Goal: Information Seeking & Learning: Learn about a topic

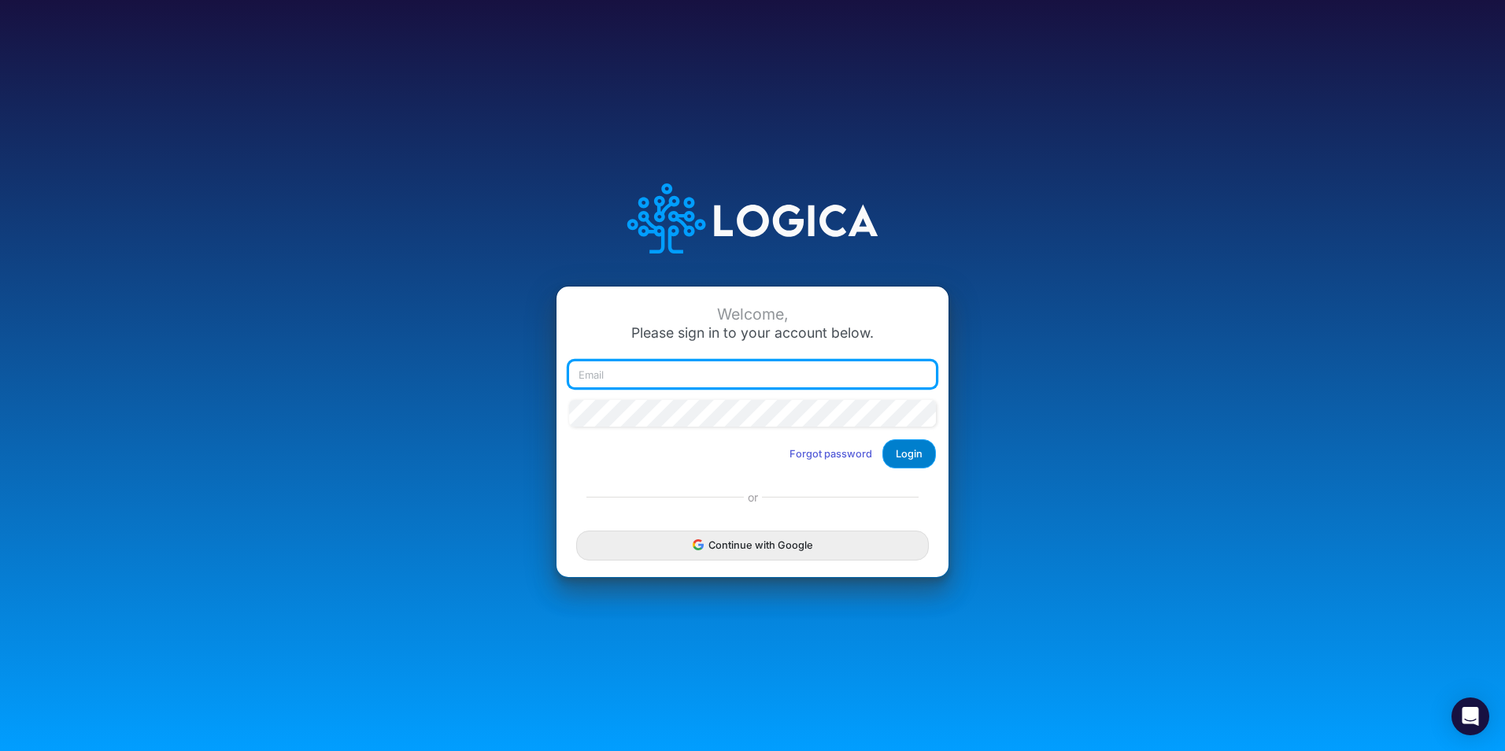
type input "[PERSON_NAME][EMAIL_ADDRESS][PERSON_NAME][DOMAIN_NAME]"
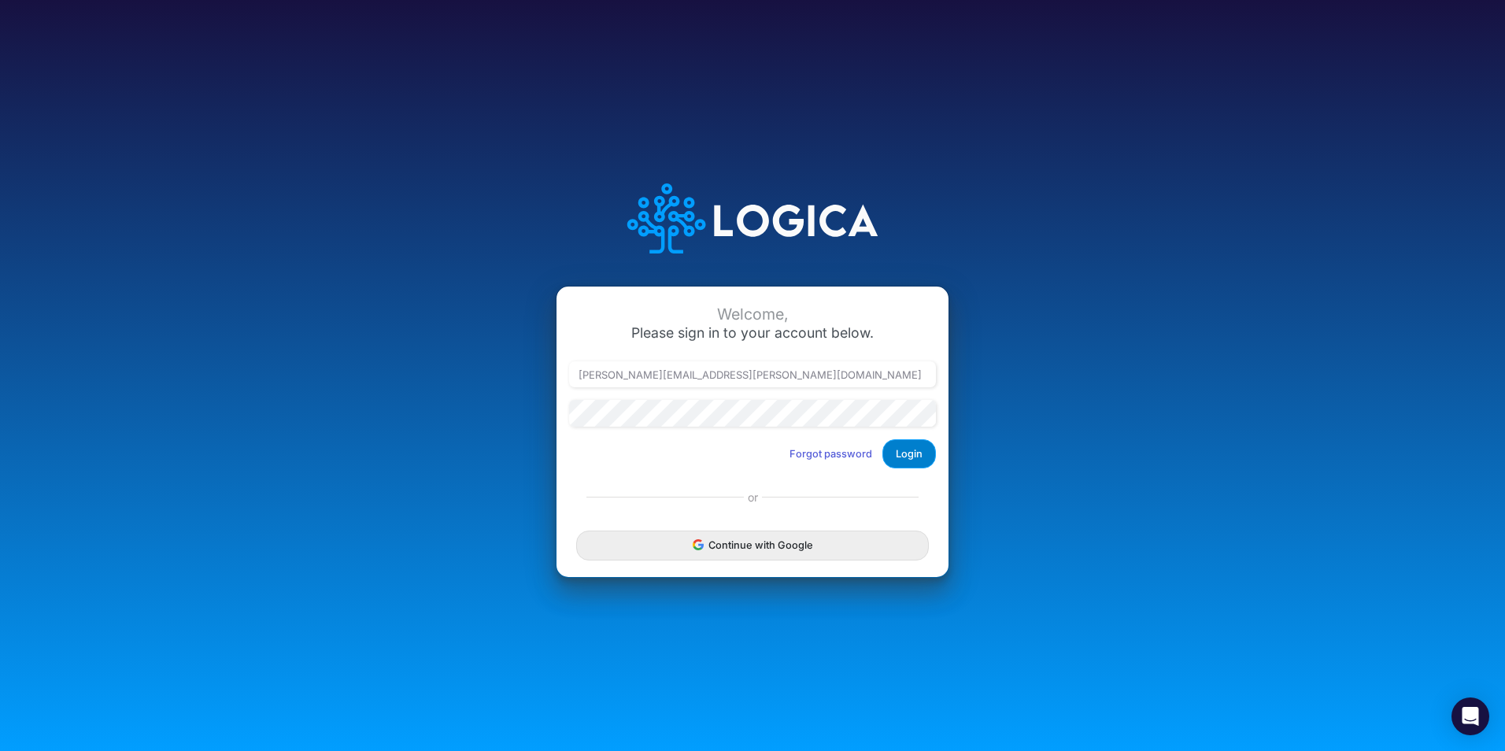
click at [903, 457] on button "Login" at bounding box center [909, 453] width 54 height 29
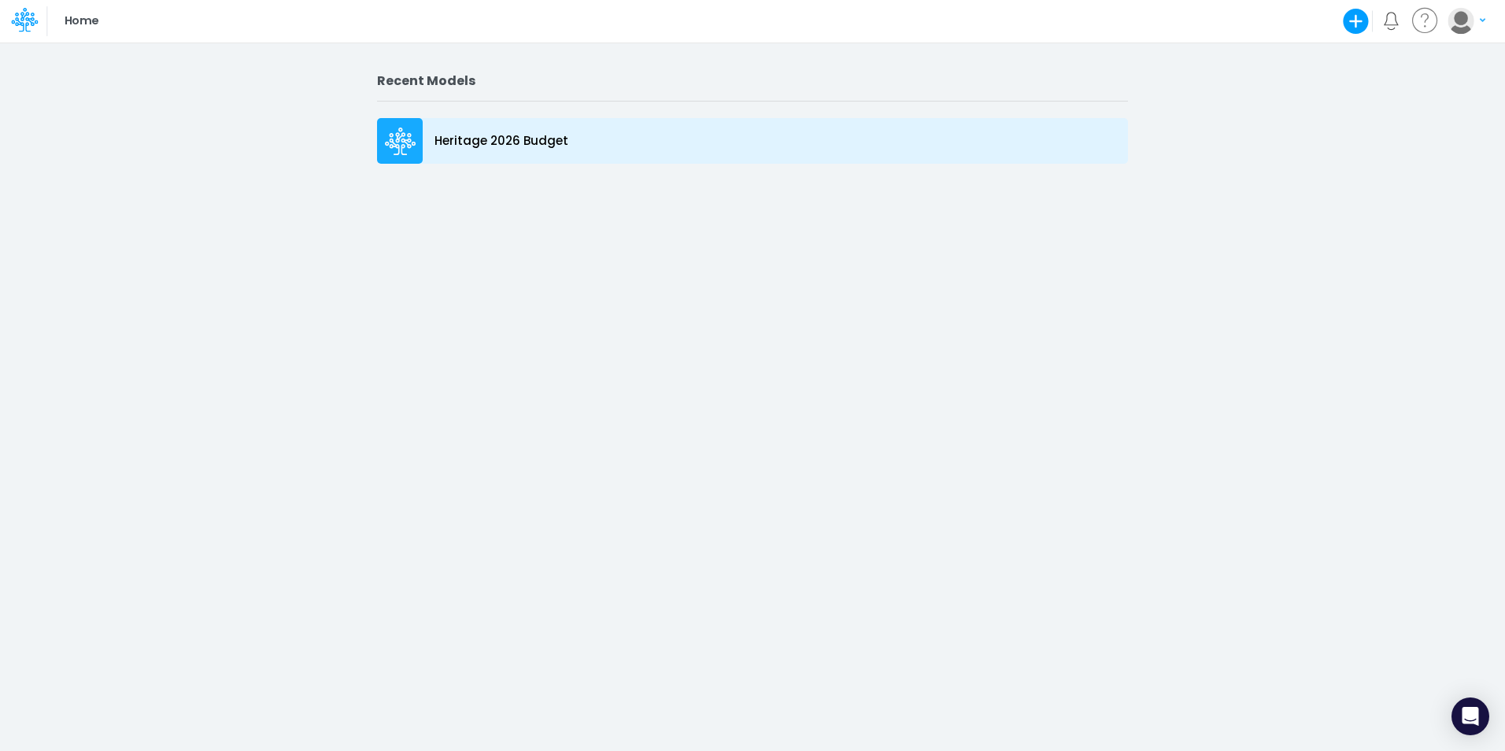
click at [489, 138] on p "Heritage 2026 Budget" at bounding box center [501, 141] width 134 height 18
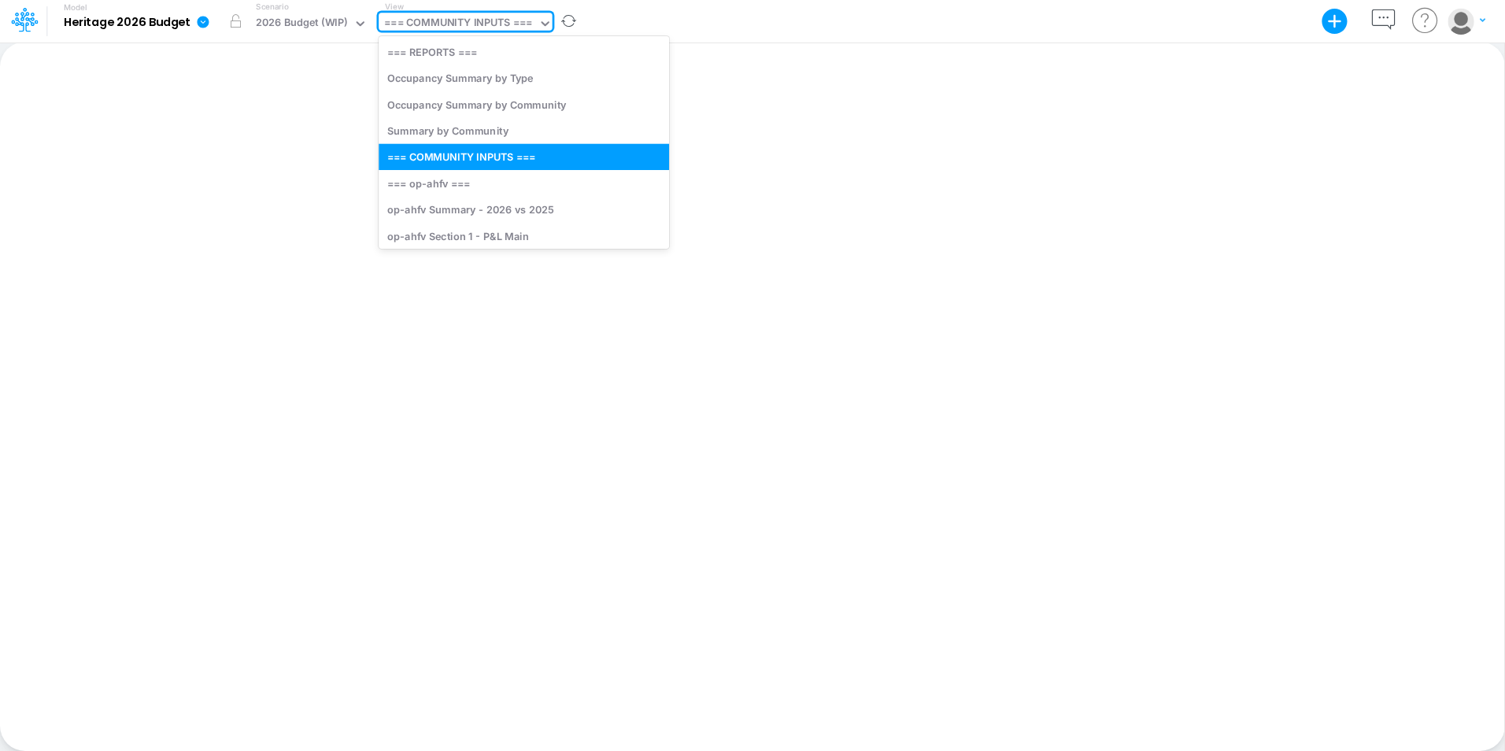
click at [485, 29] on div "=== COMMUNITY INPUTS ===" at bounding box center [458, 24] width 148 height 18
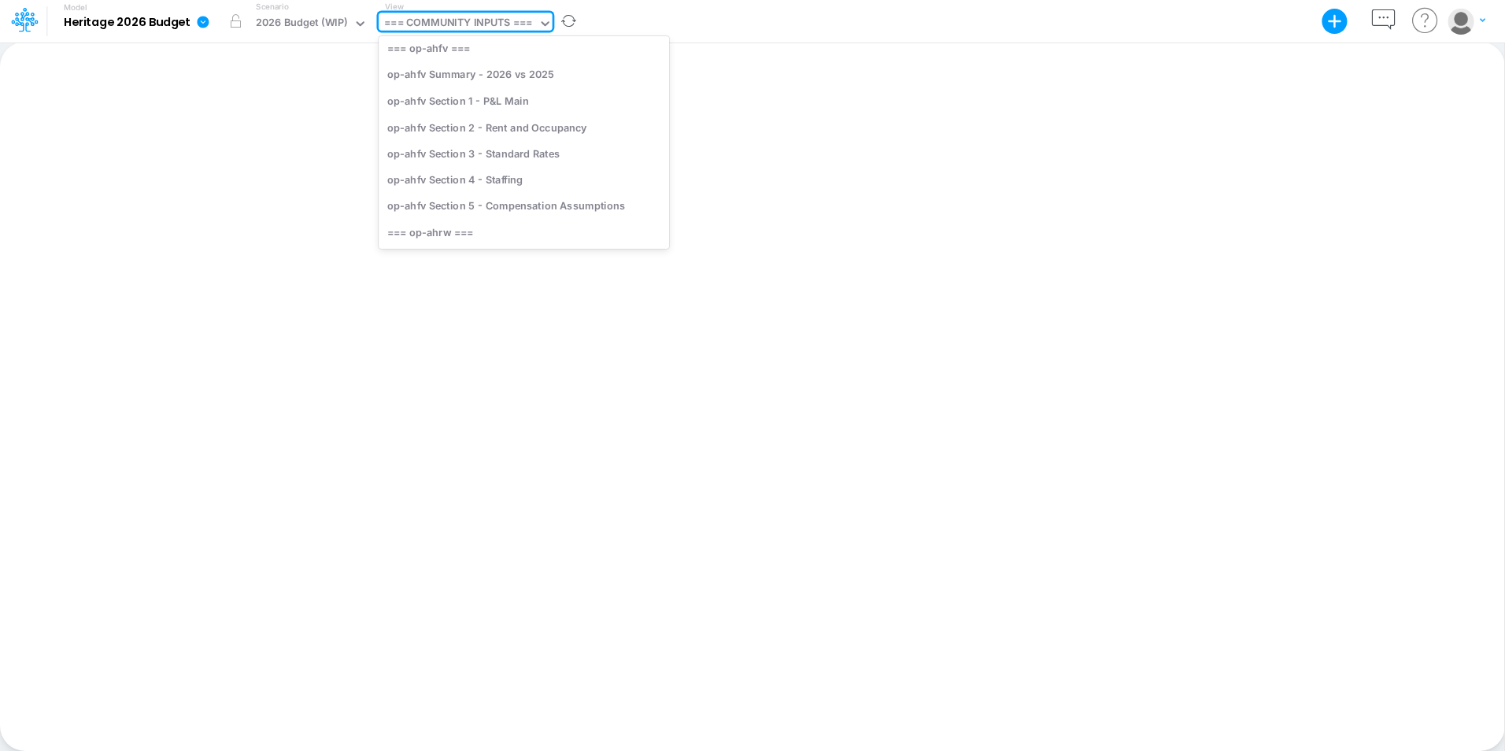
scroll to position [153, 0]
click at [468, 78] on div "op-ahfv Summary - 2026 vs 2025" at bounding box center [524, 71] width 290 height 26
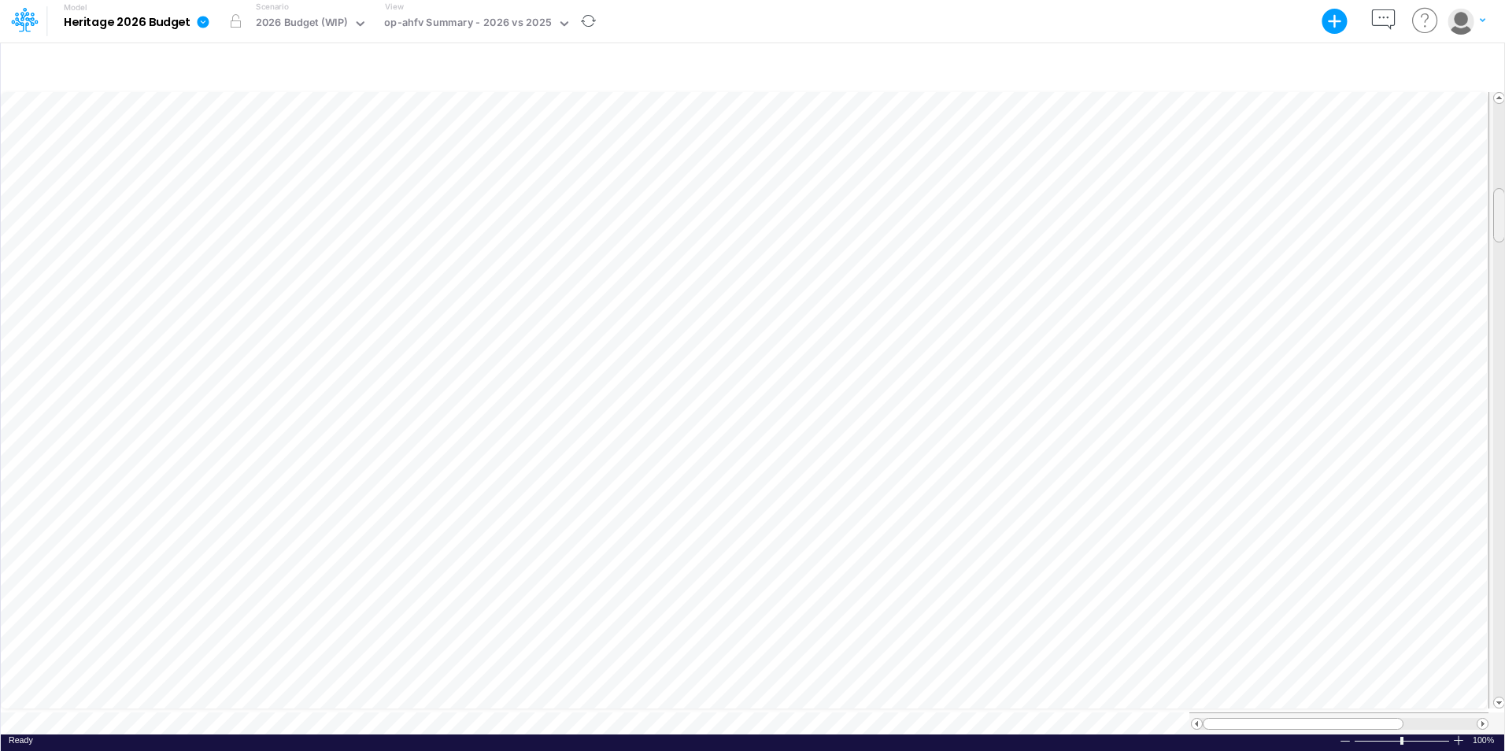
scroll to position [8, 0]
click at [1482, 475] on tr at bounding box center [753, 400] width 1505 height 624
drag, startPoint x: 1503, startPoint y: 479, endPoint x: 1499, endPoint y: 512, distance: 32.5
click at [1499, 512] on span at bounding box center [1499, 514] width 10 height 10
drag, startPoint x: 1499, startPoint y: 512, endPoint x: 1491, endPoint y: 71, distance: 440.8
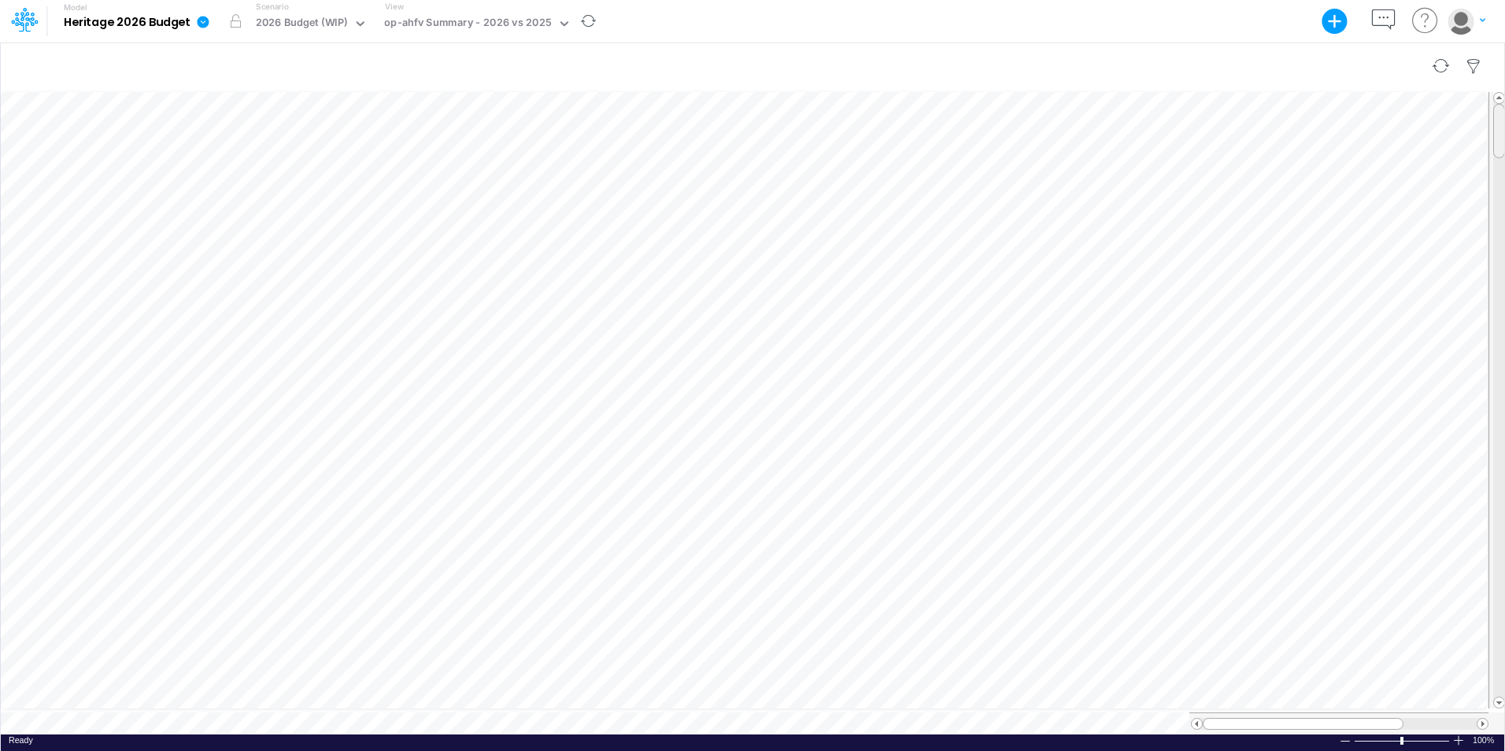
click at [1491, 71] on div "Paste Cut Copy AutoFill Ready 100% Sum: null Max: null Min: null Numerical Coun…" at bounding box center [752, 396] width 1504 height 709
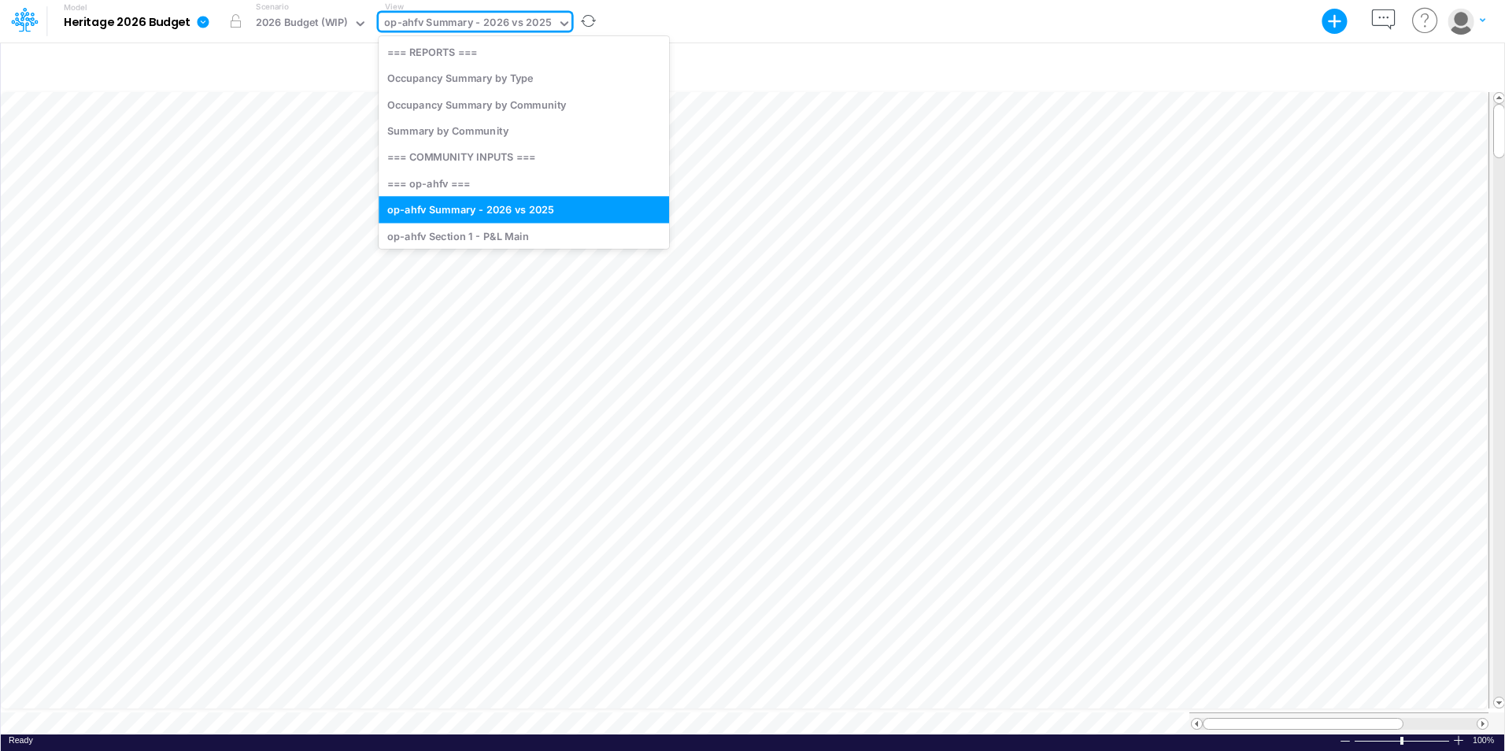
click at [480, 30] on div "op-ahfv Summary - 2026 vs 2025" at bounding box center [467, 24] width 167 height 18
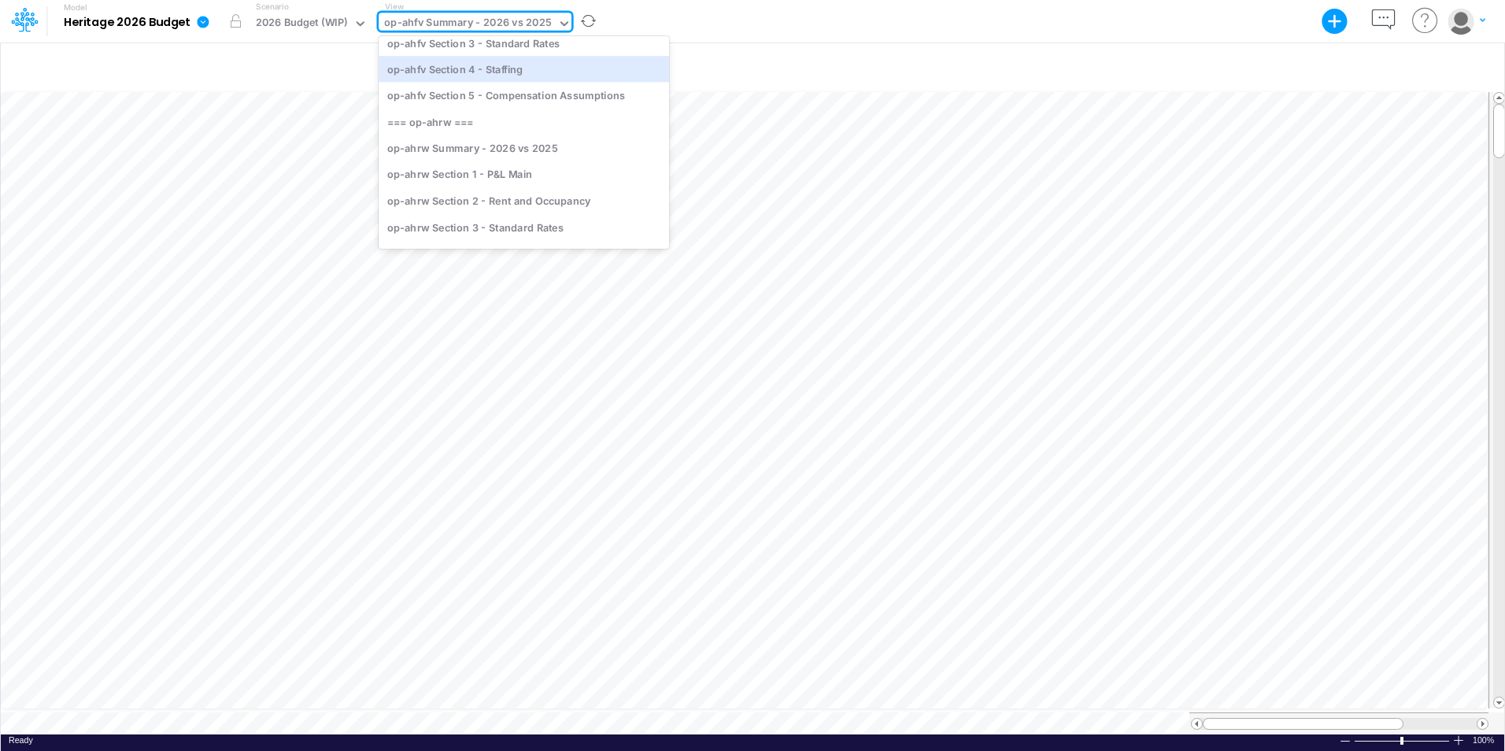
scroll to position [275, 0]
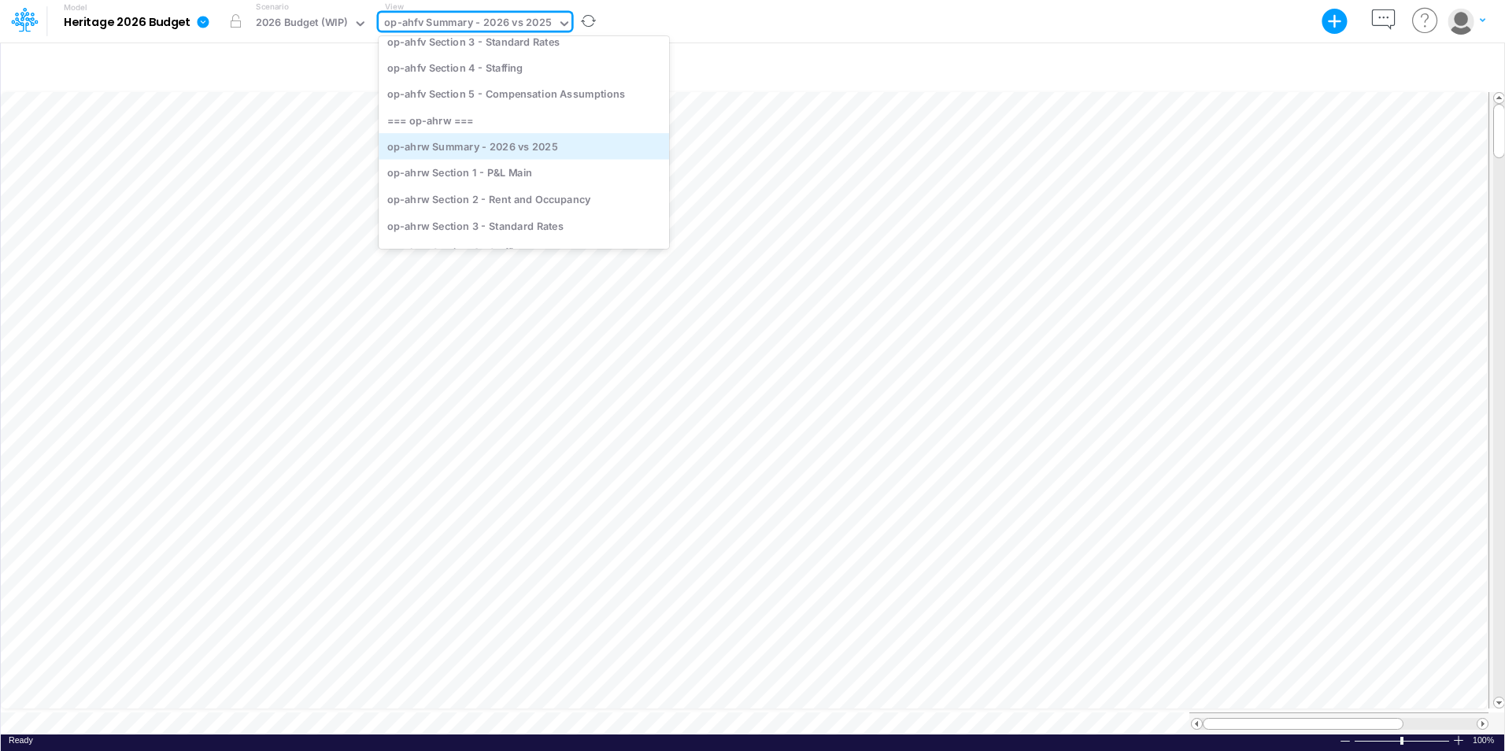
click at [492, 141] on div "op-ahrw Summary - 2026 vs 2025" at bounding box center [524, 146] width 290 height 26
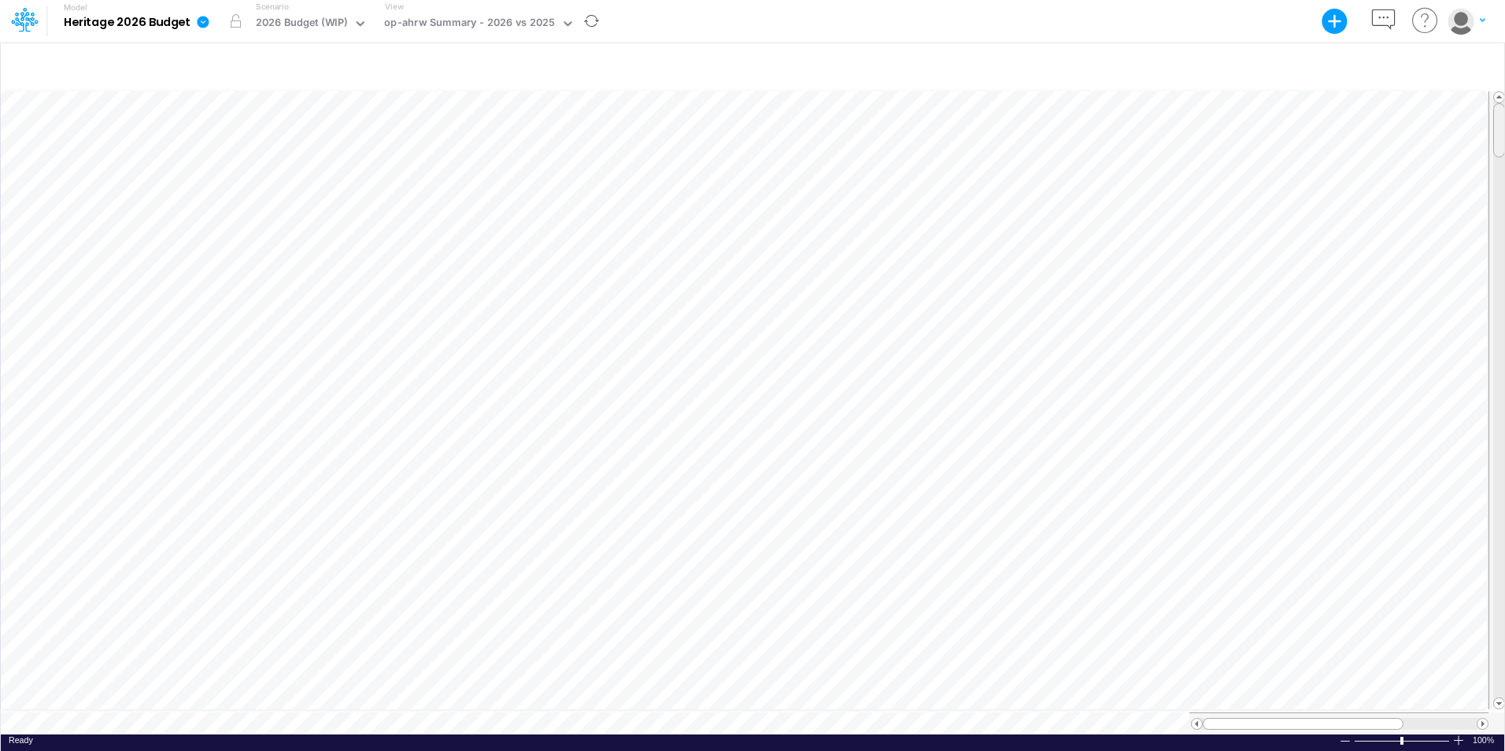
scroll to position [8, 0]
drag, startPoint x: 1498, startPoint y: 120, endPoint x: 1502, endPoint y: 195, distance: 75.6
click at [1502, 195] on div at bounding box center [1499, 206] width 12 height 54
drag, startPoint x: 1502, startPoint y: 195, endPoint x: 1501, endPoint y: 209, distance: 13.4
click at [1501, 209] on div at bounding box center [1499, 219] width 12 height 54
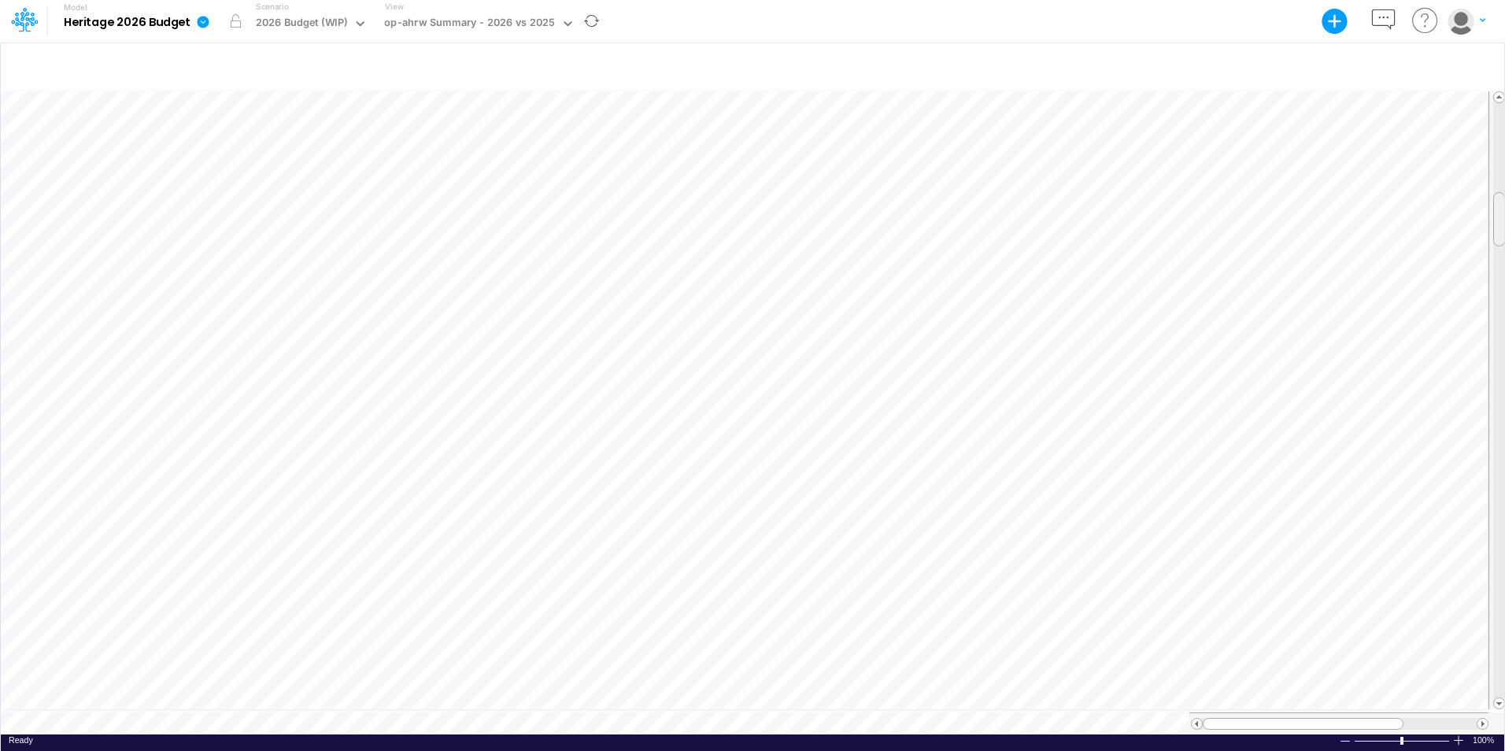
click at [1501, 209] on div at bounding box center [1499, 219] width 12 height 54
click at [1480, 560] on tr at bounding box center [753, 400] width 1505 height 624
drag, startPoint x: 1499, startPoint y: 557, endPoint x: 1497, endPoint y: 428, distance: 129.1
click at [1497, 428] on div at bounding box center [1499, 442] width 12 height 54
drag, startPoint x: 1496, startPoint y: 430, endPoint x: 1491, endPoint y: 358, distance: 72.6
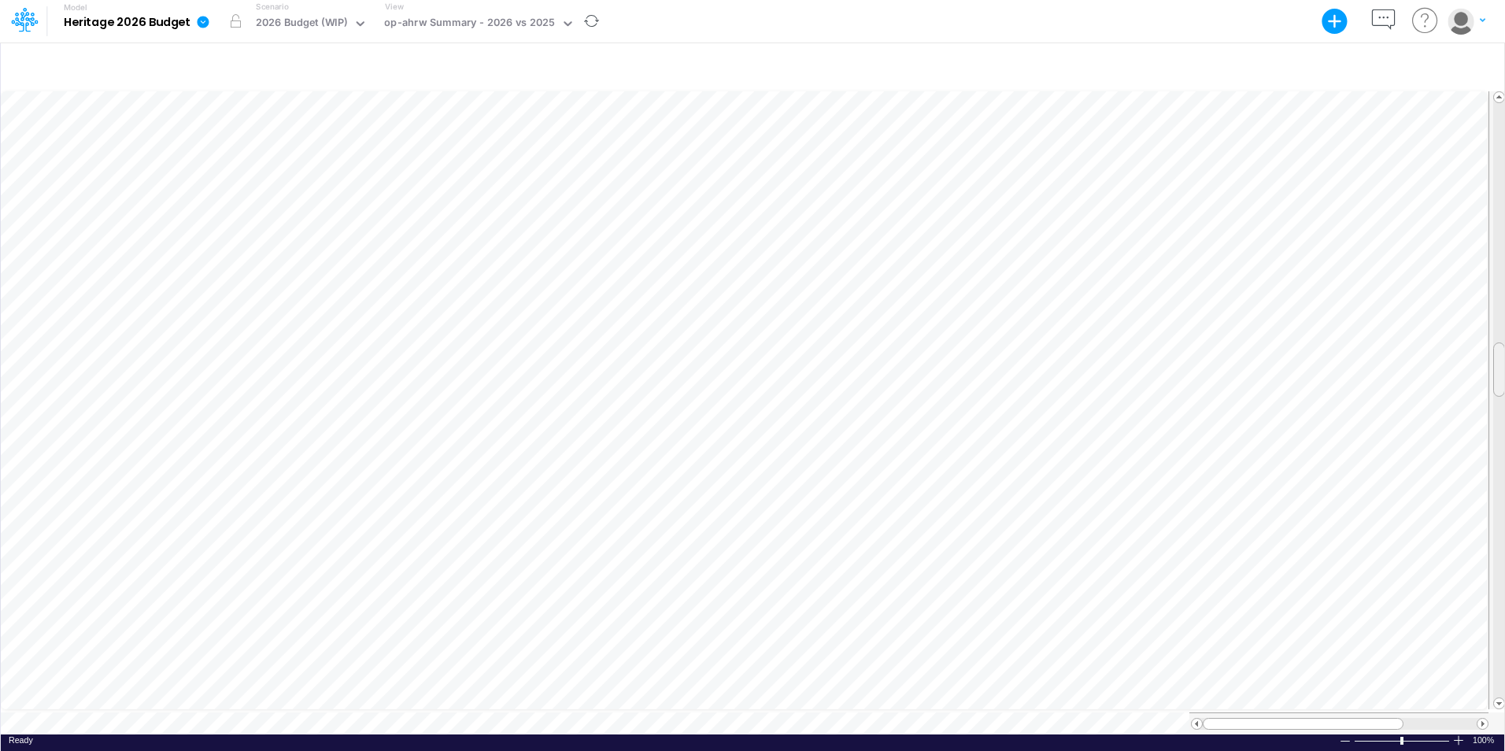
click at [1491, 358] on div at bounding box center [1496, 400] width 17 height 618
